Goal: Task Accomplishment & Management: Complete application form

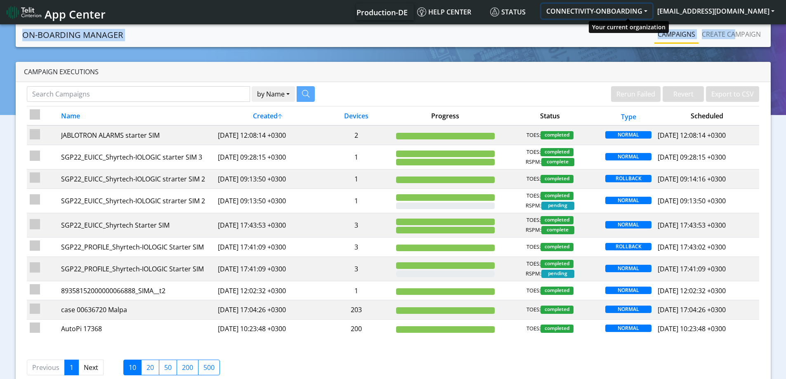
click at [620, 12] on button "CONNECTIVITY-ONBOARDING" at bounding box center [596, 11] width 111 height 15
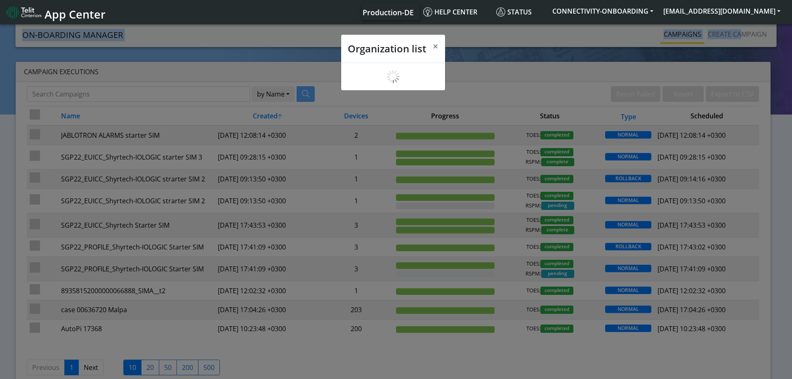
scroll to position [3, 0]
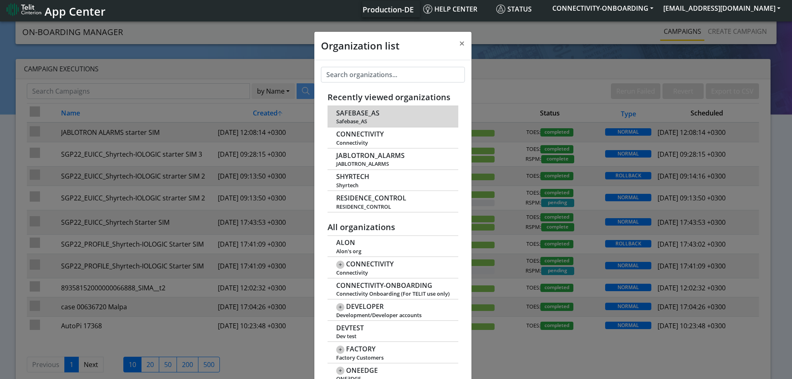
click at [361, 117] on td "SAFEBASE_AS Safebase_AS" at bounding box center [393, 116] width 131 height 21
click at [351, 111] on span "SAFEBASE_AS" at bounding box center [357, 113] width 43 height 8
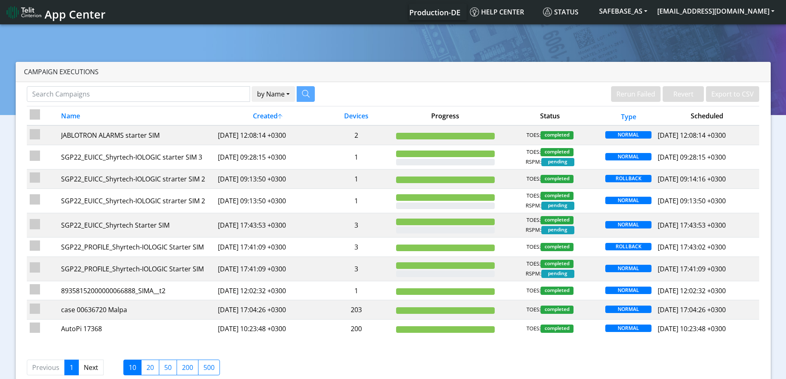
click at [730, 39] on section "Campaign Executions by Name Name Device Rerun Failed Revert Export to CSV Name …" at bounding box center [393, 211] width 786 height 377
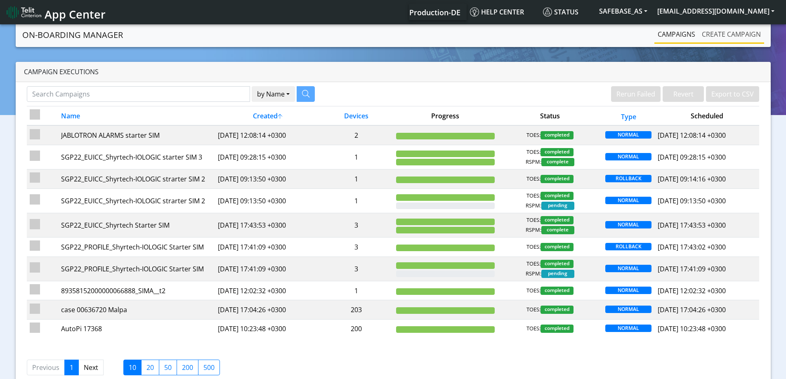
click at [724, 40] on link "Create campaign" at bounding box center [731, 34] width 66 height 16
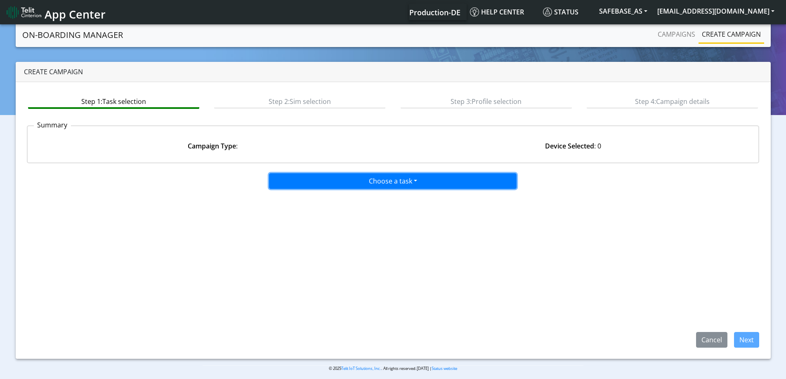
click at [340, 177] on button "Choose a task" at bounding box center [392, 181] width 247 height 16
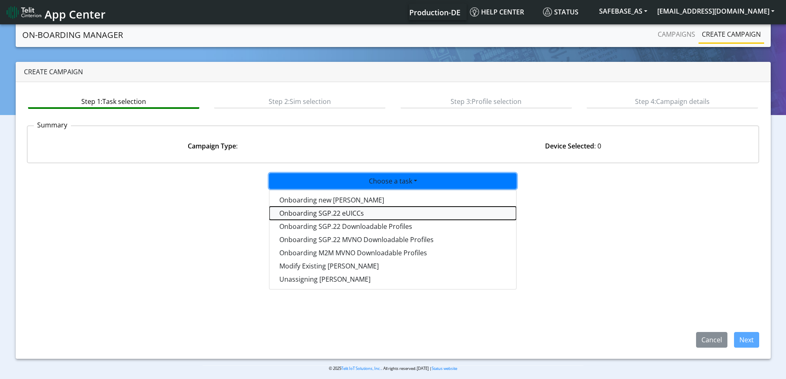
click at [312, 213] on tasksgp22eUICC-dropdown "Onboarding SGP.22 eUICCs" at bounding box center [392, 213] width 247 height 13
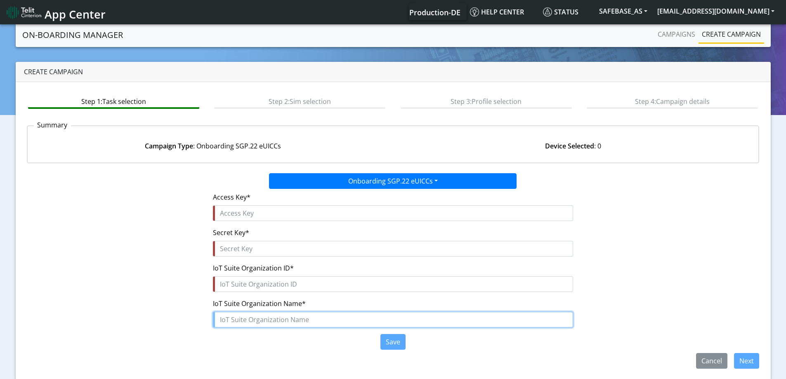
click at [227, 319] on input "text" at bounding box center [393, 320] width 360 height 16
paste input "Safebase"
type input "Safebase"
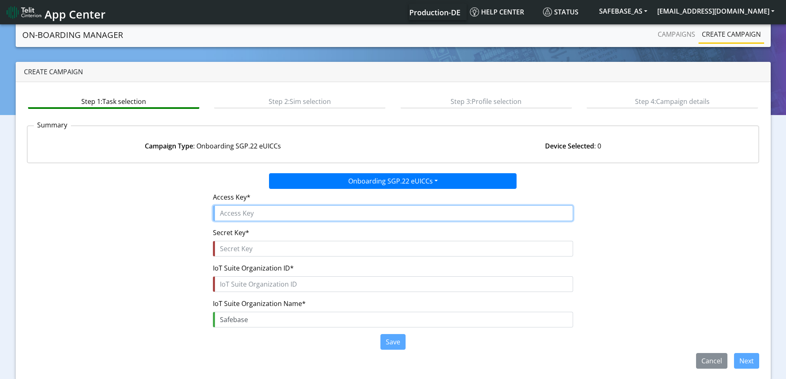
click at [263, 215] on input "text" at bounding box center [393, 213] width 360 height 16
paste input "YyOavkUTGKTuCm73Heww"
type input "YyOavkUTGKTuCm73Heww"
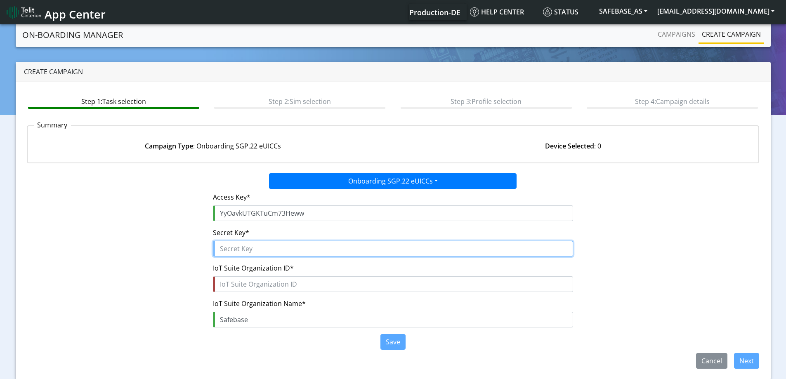
click at [257, 254] on input "text" at bounding box center [393, 249] width 360 height 16
paste input "0KfO90jCZcqyTKOK$0uW5UWpOnCIWoEp7rMGpoOr"
type input "0KfO90jCZcqyTKOK$0uW5UWpOnCIWoEp7rMGpoOr"
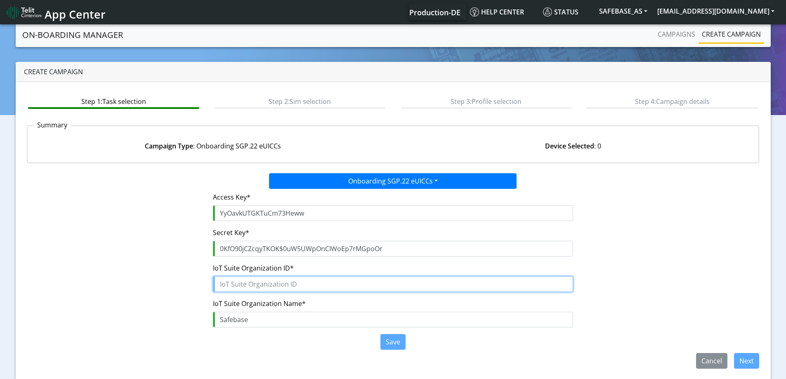
click at [254, 285] on input "text" at bounding box center [393, 284] width 360 height 16
paste input "d2a18556-7996-4cac-9d5c-7cf2f50b1790"
type input "d2a18556-7996-4cac-9d5c-7cf2f50b1790"
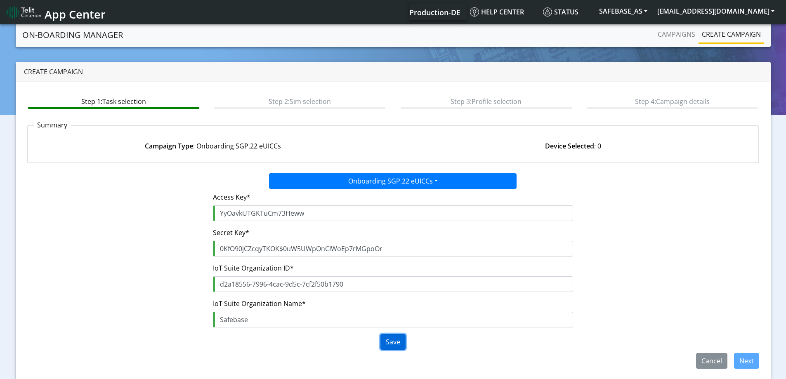
click at [392, 343] on button "Save" at bounding box center [392, 342] width 25 height 16
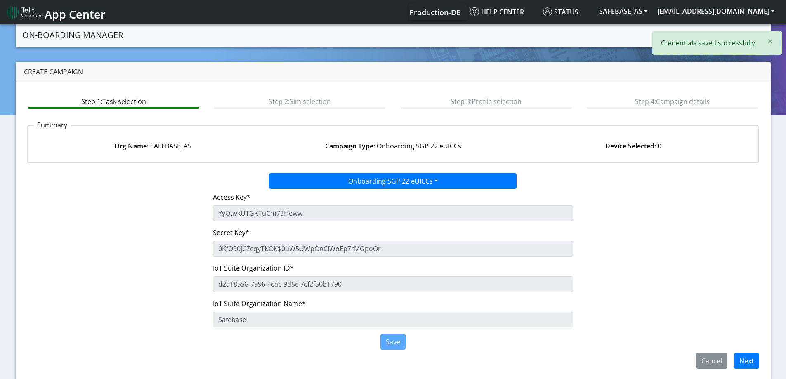
scroll to position [4, 0]
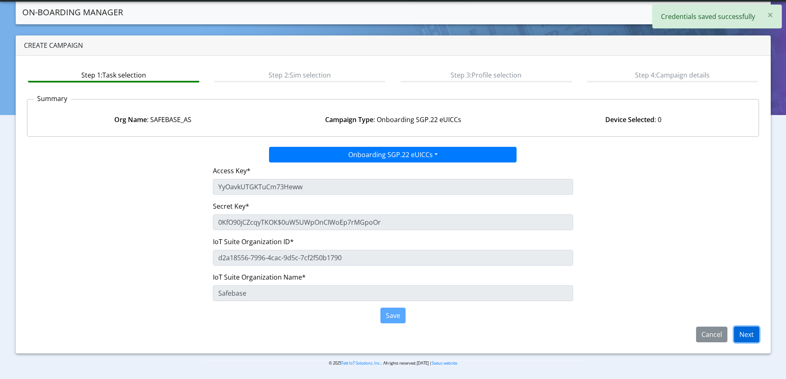
click at [749, 330] on button "Next" at bounding box center [746, 335] width 25 height 16
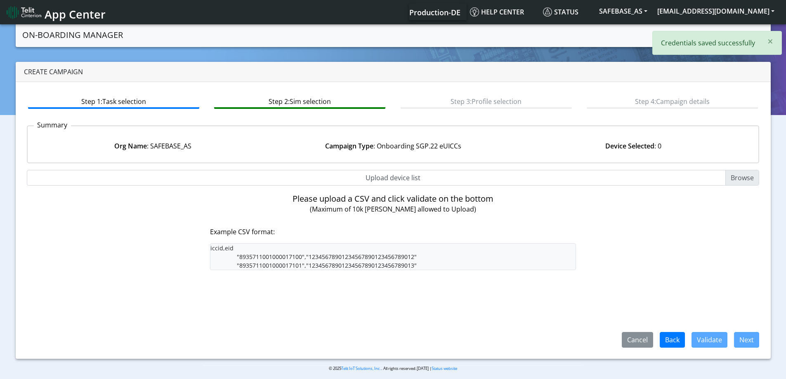
click at [400, 179] on input "Upload device list" at bounding box center [393, 178] width 733 height 16
type input "C:\fakepath\SGP Onboarding CSV.csv"
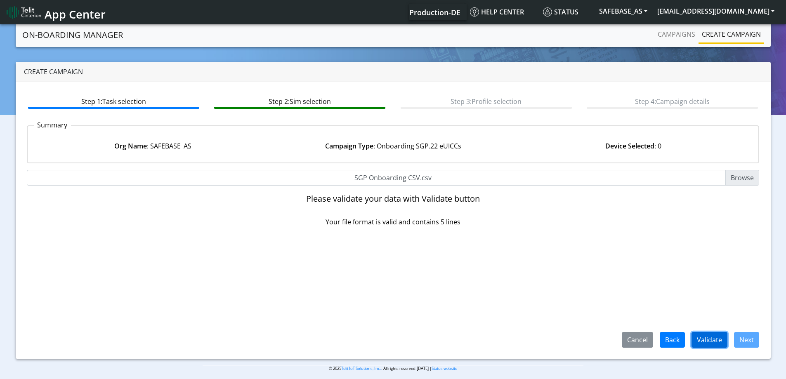
click at [696, 332] on button "Validate" at bounding box center [709, 340] width 36 height 16
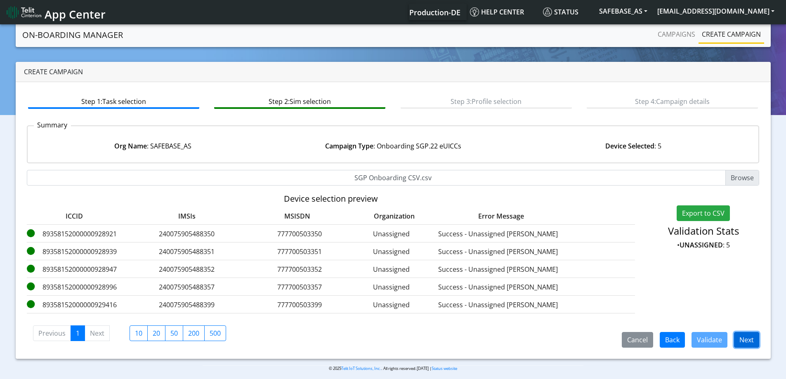
click at [742, 346] on button "Next" at bounding box center [746, 340] width 25 height 16
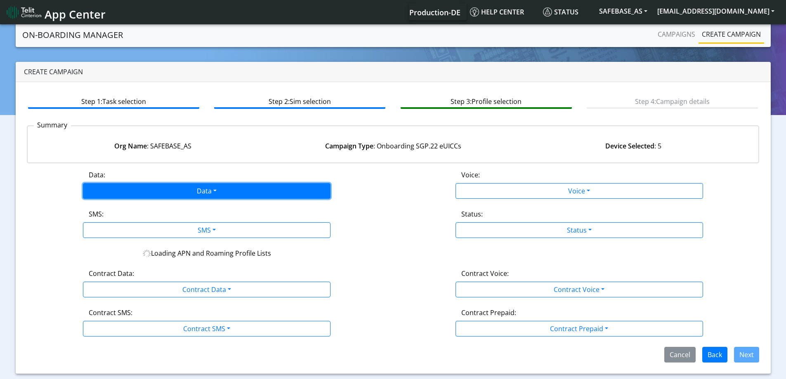
drag, startPoint x: 203, startPoint y: 189, endPoint x: 192, endPoint y: 203, distance: 17.1
click at [202, 189] on button "Data" at bounding box center [206, 191] width 247 height 16
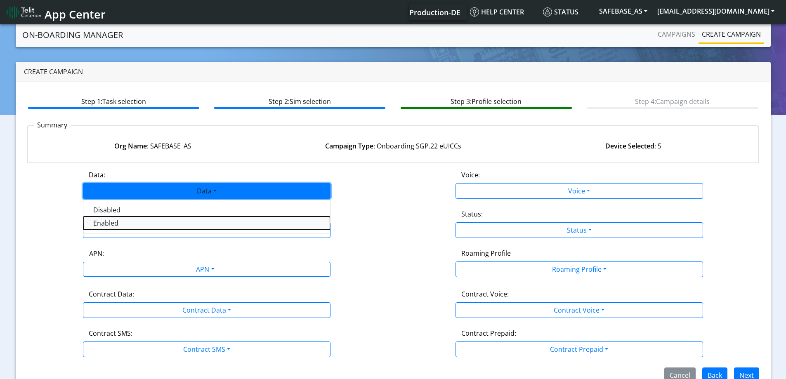
click at [153, 226] on button "Enabled" at bounding box center [206, 223] width 247 height 13
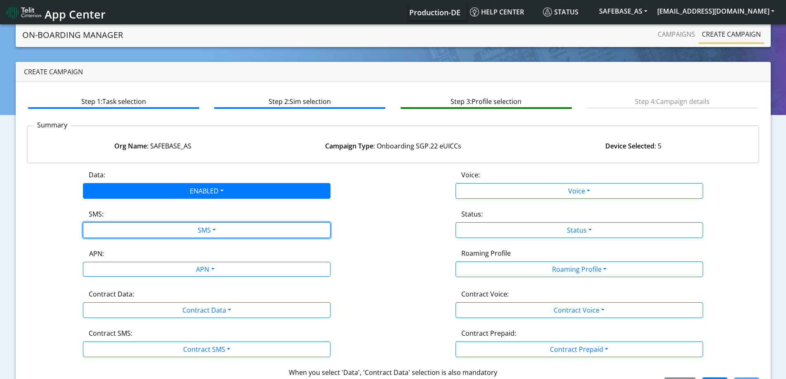
drag, startPoint x: 146, startPoint y: 226, endPoint x: 122, endPoint y: 243, distance: 29.4
click at [146, 226] on button "SMS" at bounding box center [206, 230] width 247 height 16
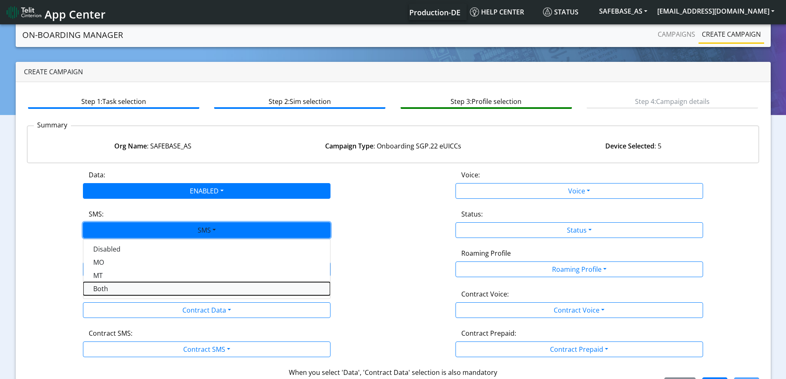
click at [105, 287] on button "Both" at bounding box center [206, 288] width 247 height 13
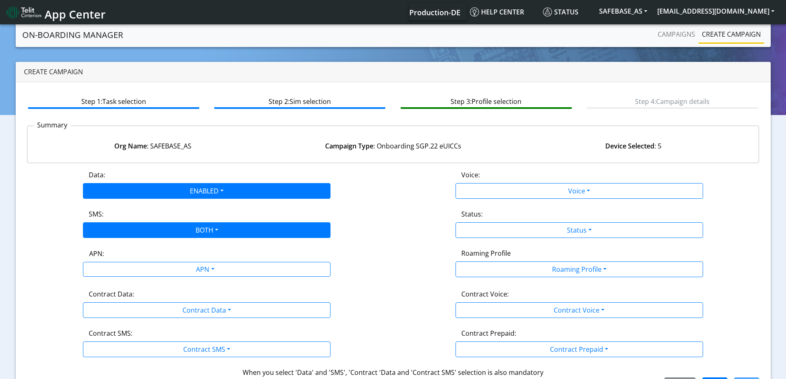
click at [116, 261] on div "APN:" at bounding box center [207, 255] width 248 height 13
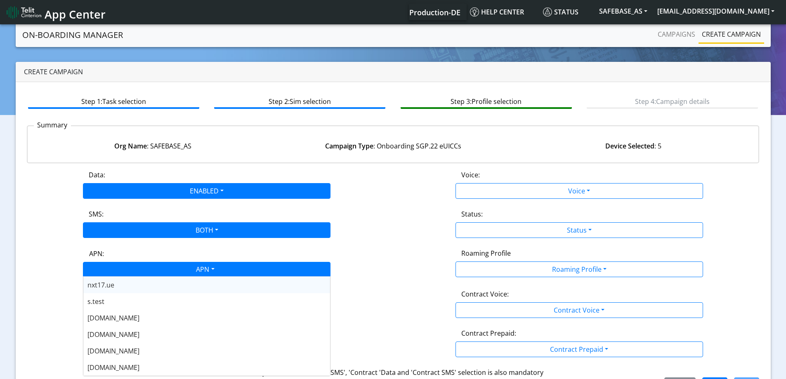
click at [117, 271] on div "APN" at bounding box center [205, 270] width 262 height 16
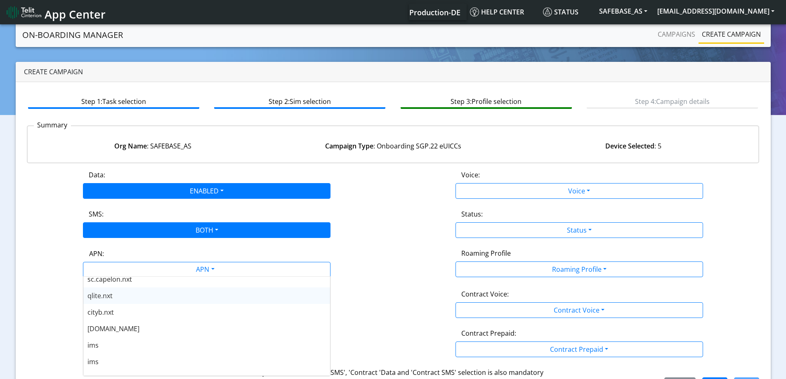
scroll to position [289, 0]
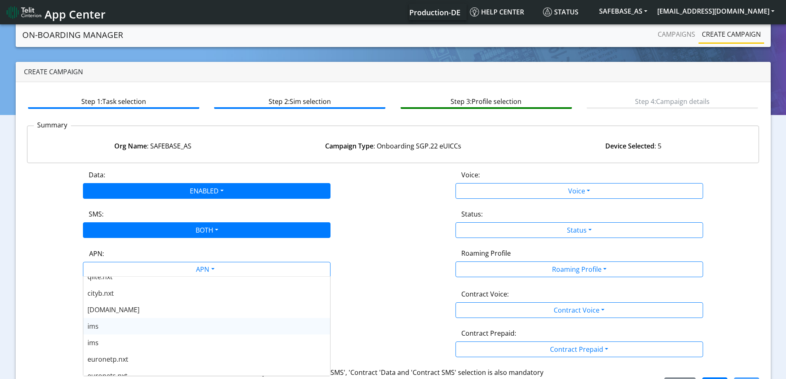
click at [120, 310] on div "[DOMAIN_NAME]" at bounding box center [206, 310] width 247 height 16
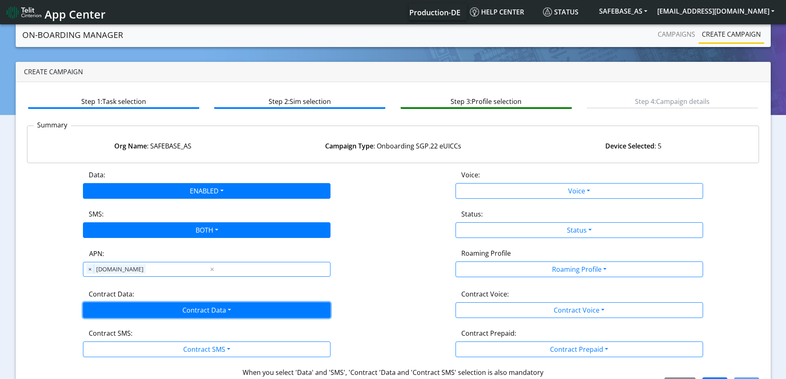
click at [123, 303] on button "Contract Data" at bounding box center [206, 310] width 247 height 16
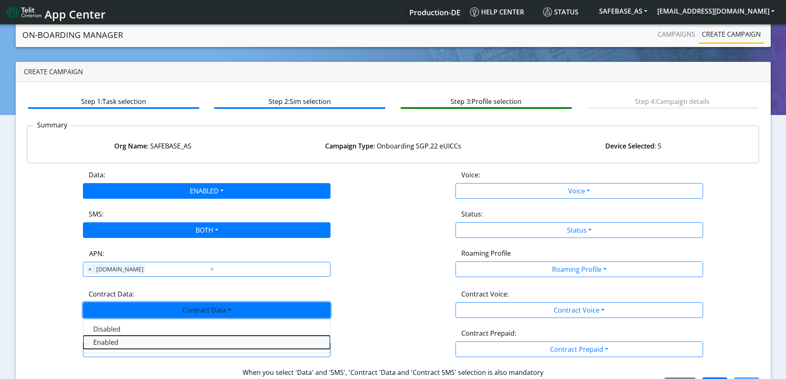
click at [107, 347] on Dataenabled-dropdown "Enabled" at bounding box center [206, 342] width 247 height 13
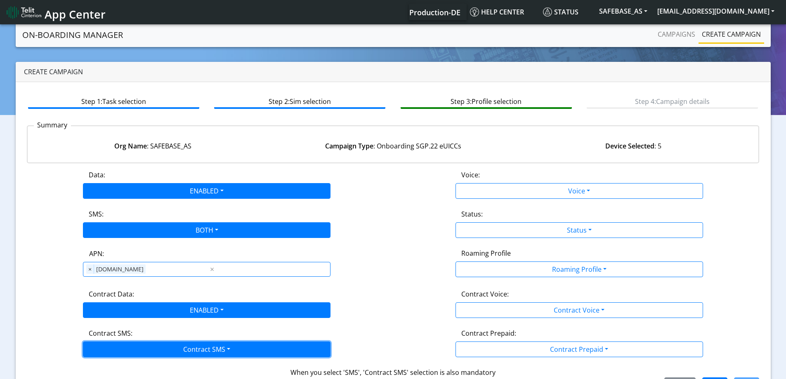
click at [107, 347] on button "Contract SMS" at bounding box center [206, 350] width 247 height 16
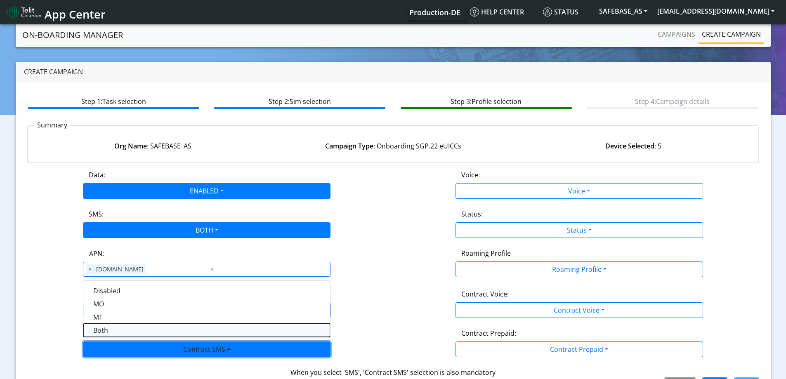
drag, startPoint x: 104, startPoint y: 333, endPoint x: 339, endPoint y: 325, distance: 236.1
click at [104, 333] on SMSboth-dropdown "Both" at bounding box center [206, 330] width 247 height 13
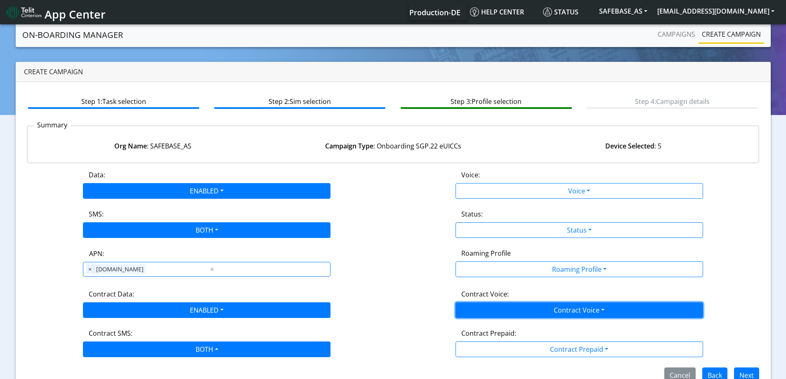
click at [548, 309] on button "Contract Voice" at bounding box center [578, 310] width 247 height 16
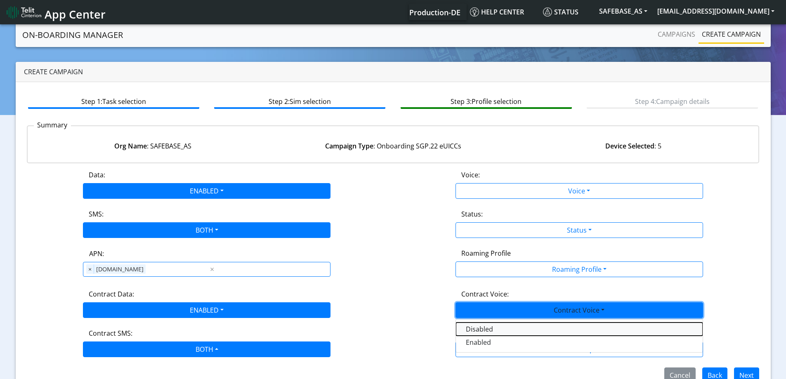
click at [478, 328] on Voicedisabled-dropdown "Disabled" at bounding box center [579, 329] width 247 height 13
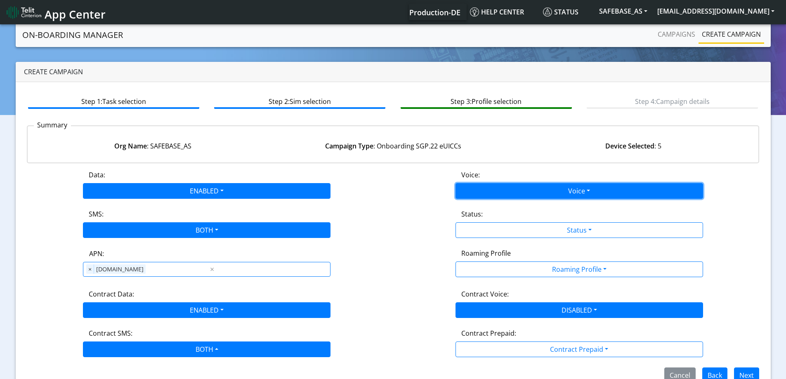
click at [462, 193] on button "Voice" at bounding box center [578, 191] width 247 height 16
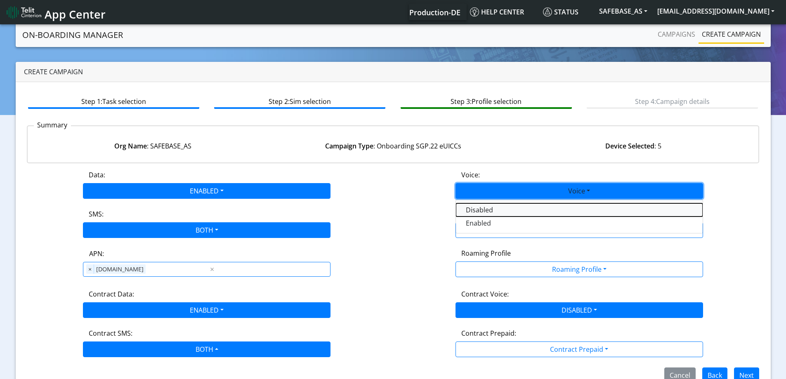
click at [467, 213] on button "Disabled" at bounding box center [579, 209] width 247 height 13
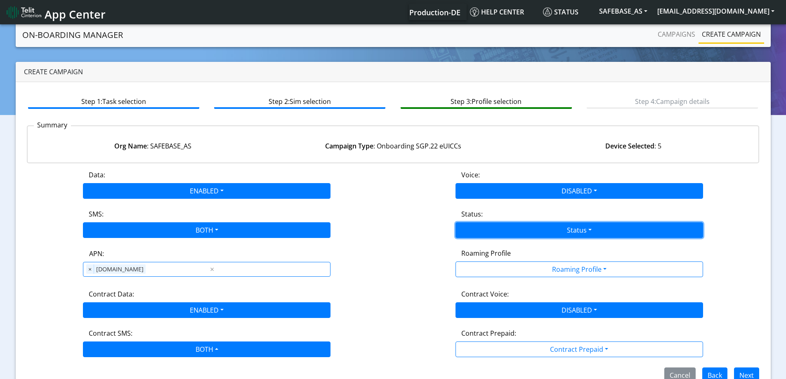
click at [476, 228] on button "Status" at bounding box center [578, 230] width 247 height 16
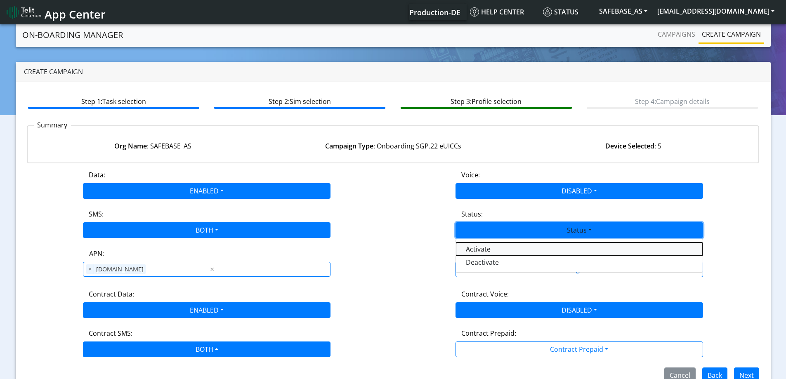
click at [477, 252] on button "Activate" at bounding box center [579, 249] width 247 height 13
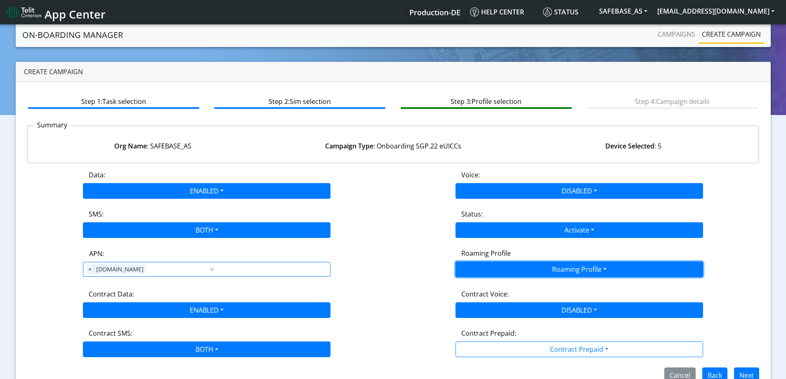
click at [481, 270] on button "Roaming Profile" at bounding box center [578, 270] width 247 height 16
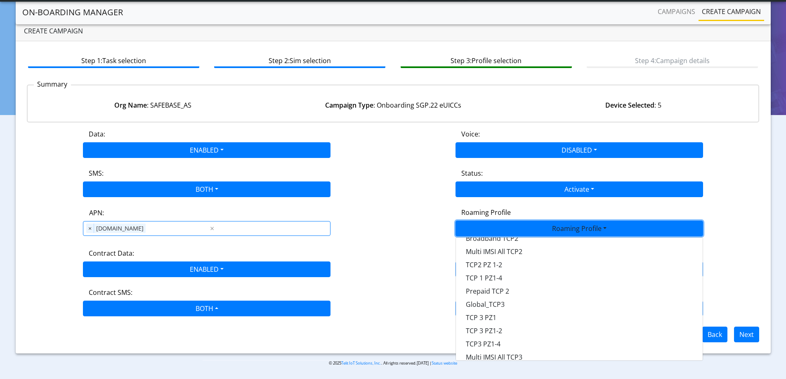
scroll to position [232, 0]
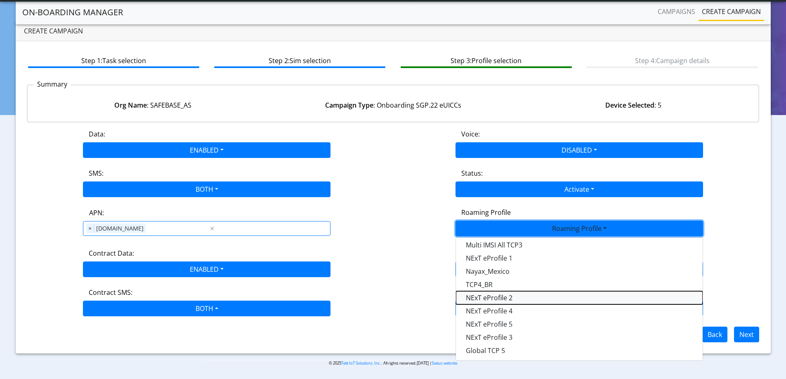
click at [498, 302] on Profile-dropdown "NExT eProfile 2" at bounding box center [579, 297] width 247 height 13
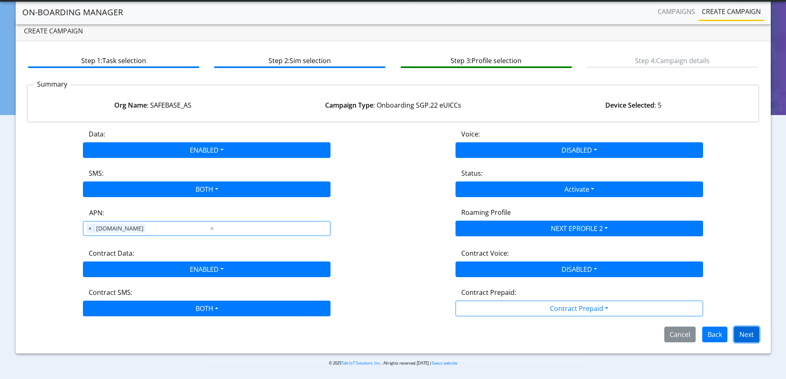
click at [748, 335] on button "Next" at bounding box center [746, 335] width 25 height 16
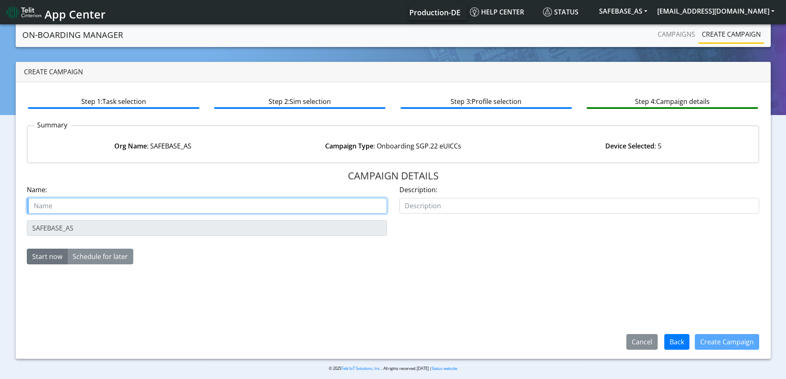
click at [86, 211] on input "text" at bounding box center [207, 206] width 360 height 16
paste input "Safebase AS"
type input "Safebase AS Starter SIM"
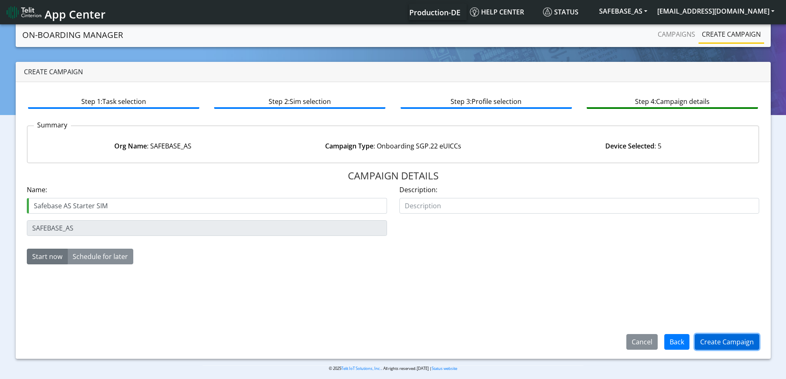
click at [747, 344] on button "Create Campaign" at bounding box center [727, 342] width 64 height 16
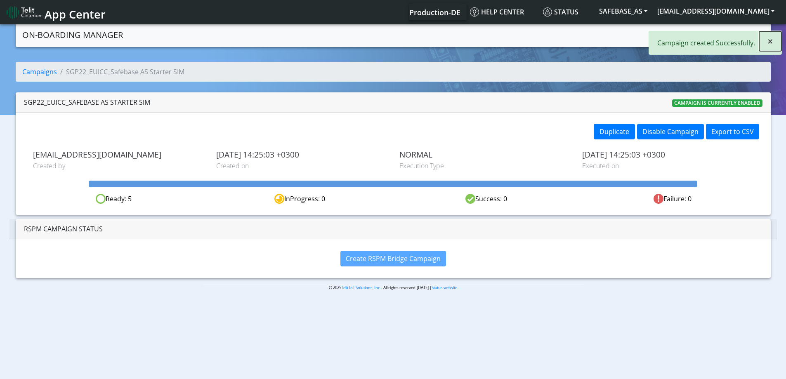
click at [771, 43] on span "×" at bounding box center [770, 41] width 6 height 14
click at [671, 36] on link "Campaigns" at bounding box center [676, 34] width 44 height 16
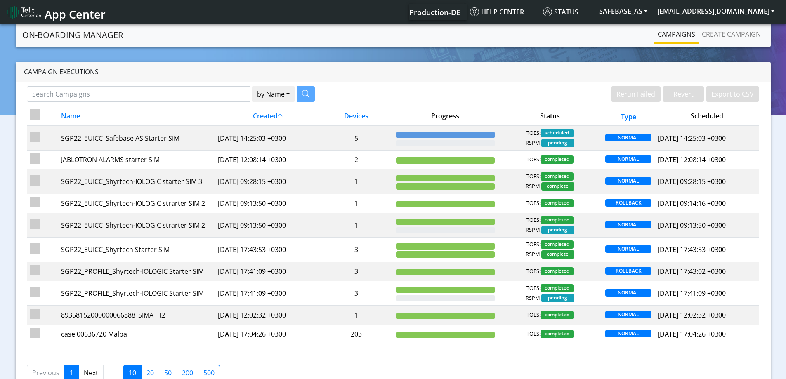
click at [693, 36] on link "Campaigns" at bounding box center [676, 34] width 44 height 16
click at [713, 31] on link "Create campaign" at bounding box center [731, 34] width 66 height 16
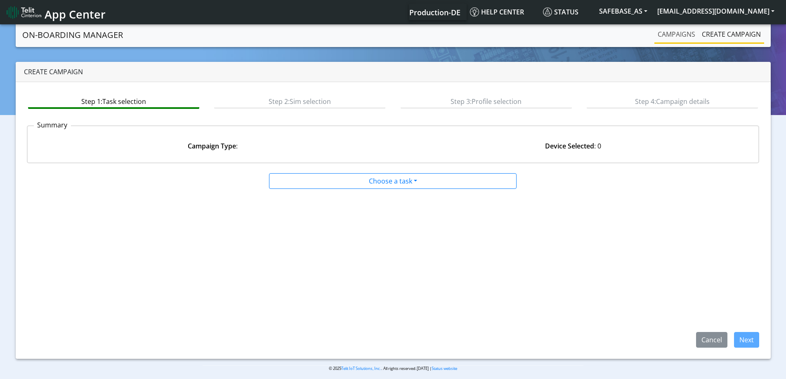
click at [669, 35] on link "Campaigns" at bounding box center [676, 34] width 44 height 16
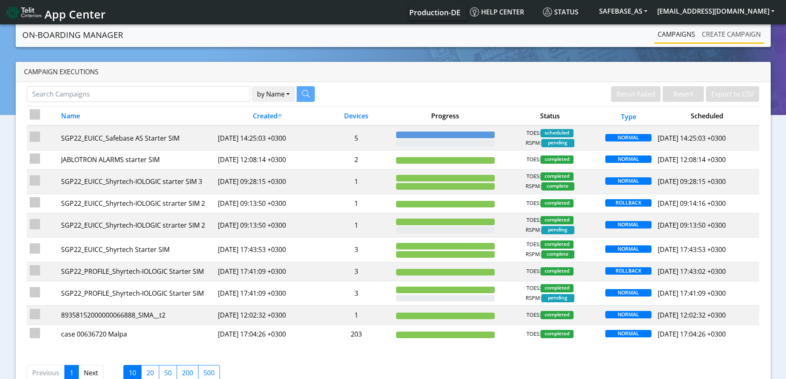
click at [720, 31] on link "Create campaign" at bounding box center [731, 34] width 66 height 16
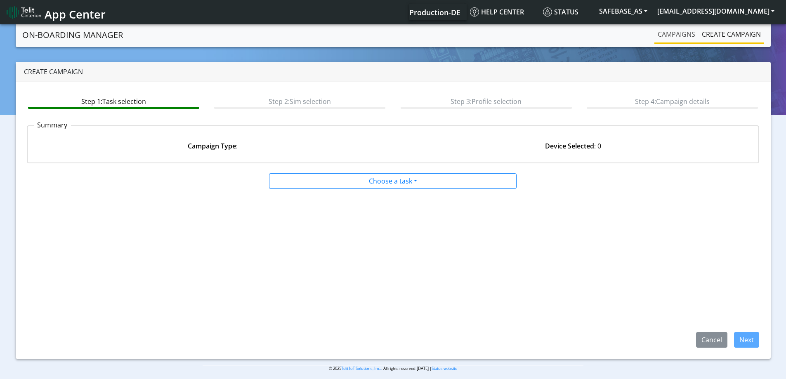
click at [676, 36] on link "Campaigns" at bounding box center [676, 34] width 44 height 16
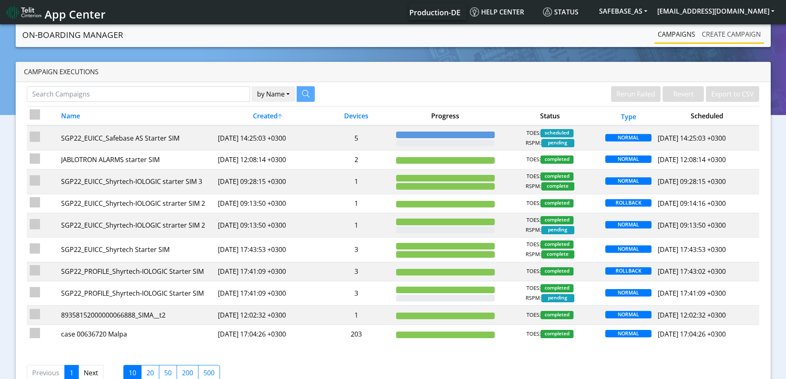
click at [736, 31] on link "Create campaign" at bounding box center [731, 34] width 66 height 16
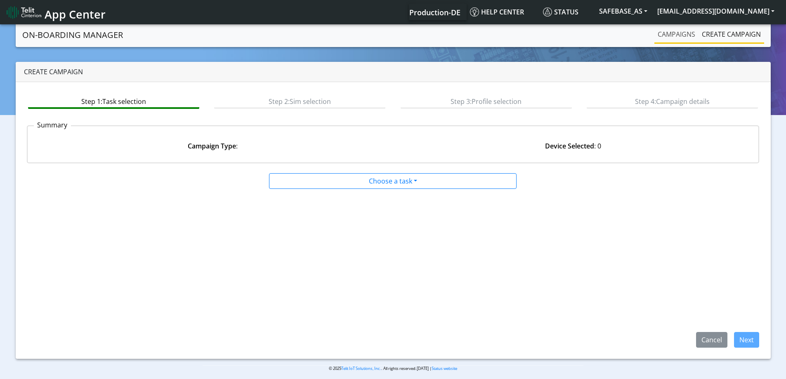
click at [674, 31] on link "Campaigns" at bounding box center [676, 34] width 44 height 16
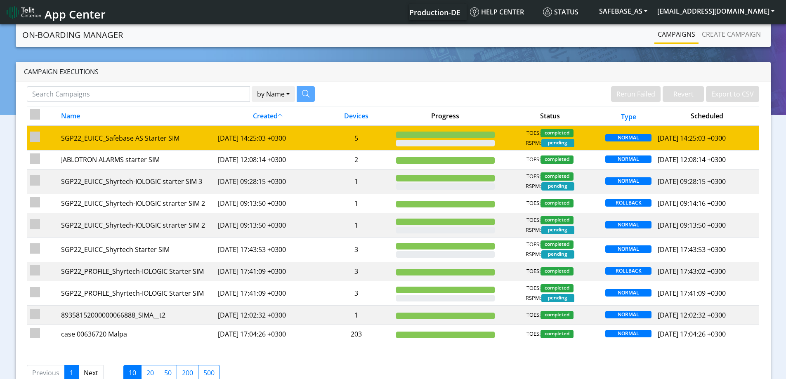
click at [332, 147] on td "5" at bounding box center [356, 137] width 73 height 25
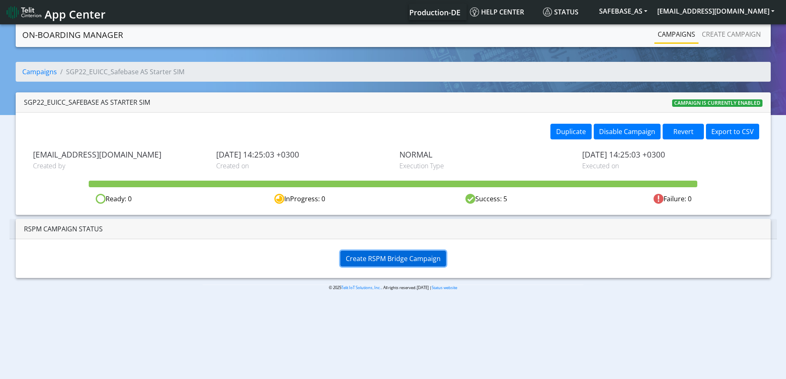
click at [390, 261] on span "Create RSPM Bridge Campaign" at bounding box center [393, 258] width 95 height 9
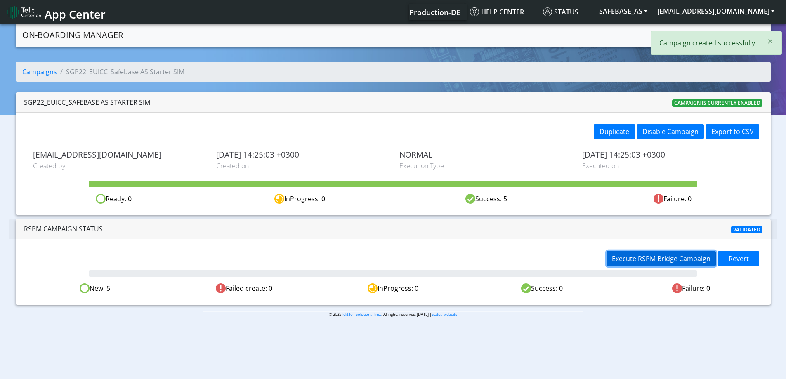
click at [674, 262] on span "Execute RSPM Bridge Campaign" at bounding box center [661, 258] width 99 height 9
